Goal: Book appointment/travel/reservation

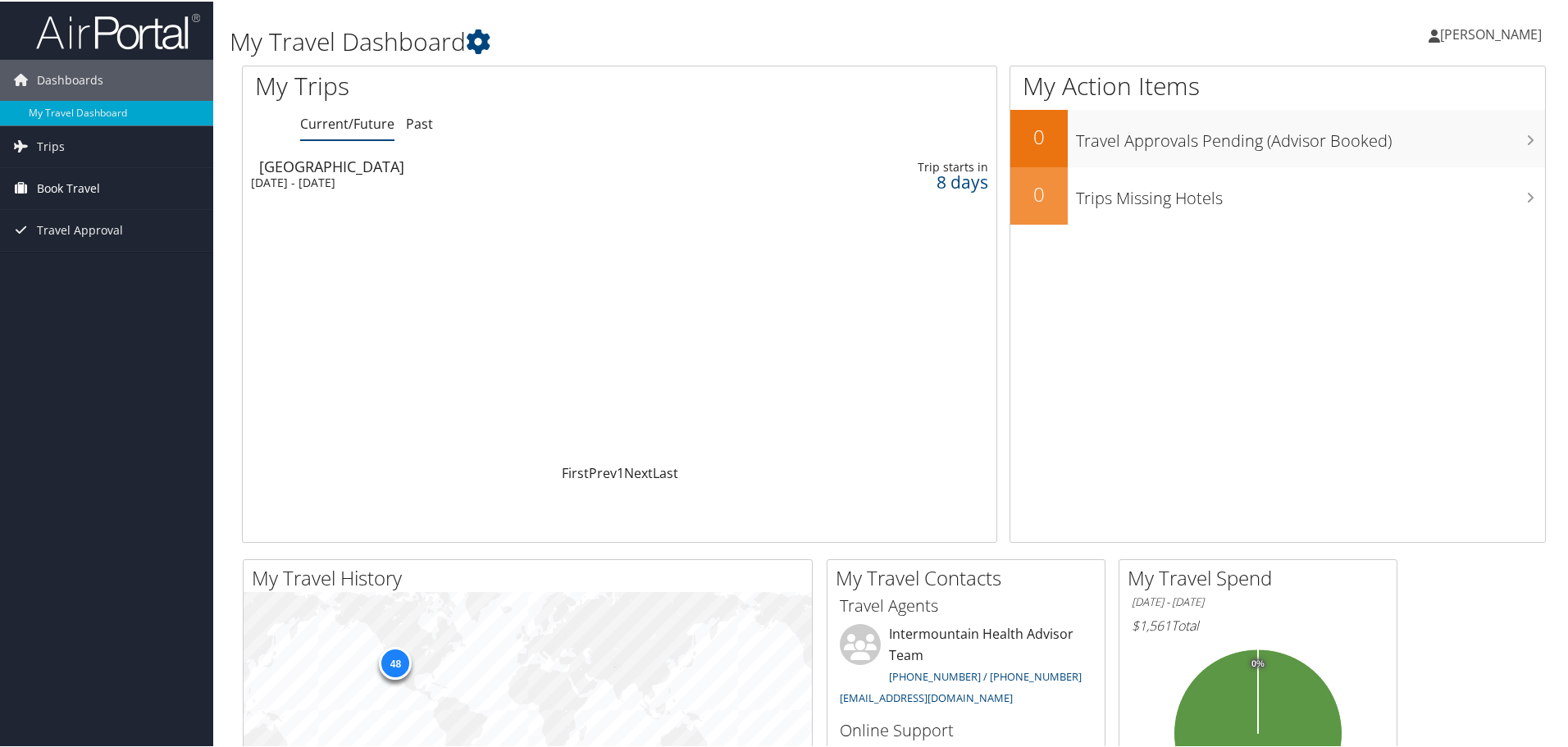
click at [57, 184] on span "Book Travel" at bounding box center [68, 187] width 63 height 41
click at [115, 271] on link "Book/Manage Online Trips" at bounding box center [107, 269] width 214 height 25
